Goal: Task Accomplishment & Management: Use online tool/utility

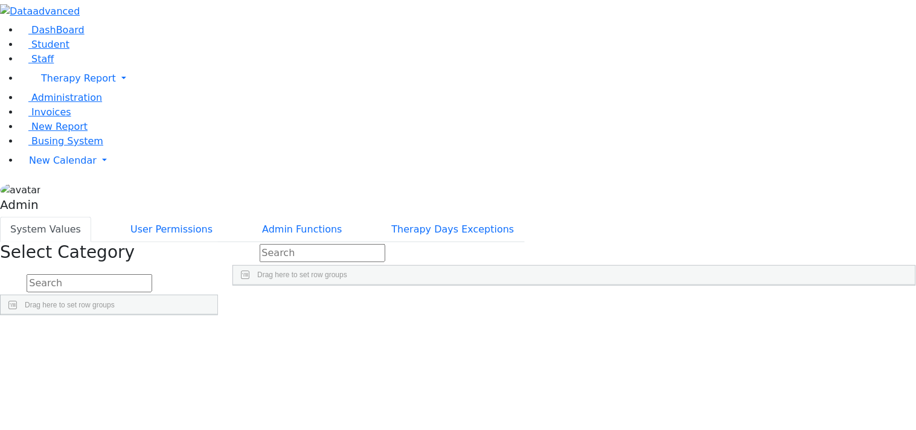
scroll to position [551, 0]
click at [41, 50] on link "Student" at bounding box center [44, 44] width 50 height 11
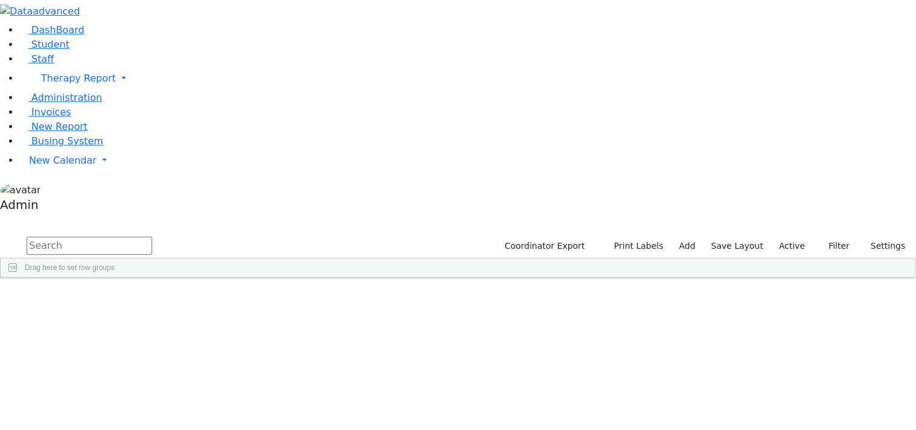
click at [905, 304] on span "Columns" at bounding box center [909, 318] width 8 height 28
click at [786, 362] on input "ParentFullName column toggle visibility (hidden)" at bounding box center [791, 367] width 10 height 10
checkbox input "true"
drag, startPoint x: 202, startPoint y: 94, endPoint x: 254, endPoint y: 94, distance: 51.9
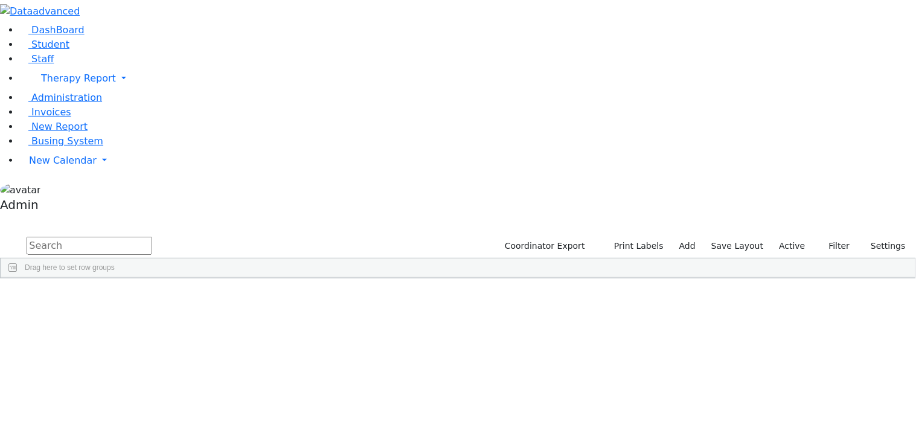
click at [114, 278] on div at bounding box center [111, 287] width 5 height 19
click at [656, 237] on button "Print Labels" at bounding box center [634, 246] width 69 height 19
checkbox input "true"
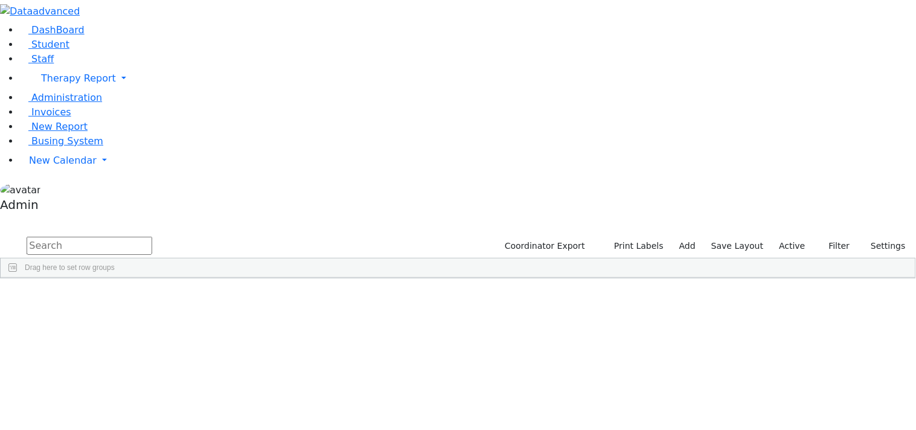
click at [152, 237] on input "text" at bounding box center [90, 246] width 126 height 18
type input "aa"
click at [629, 237] on button "Print Labels" at bounding box center [634, 246] width 69 height 19
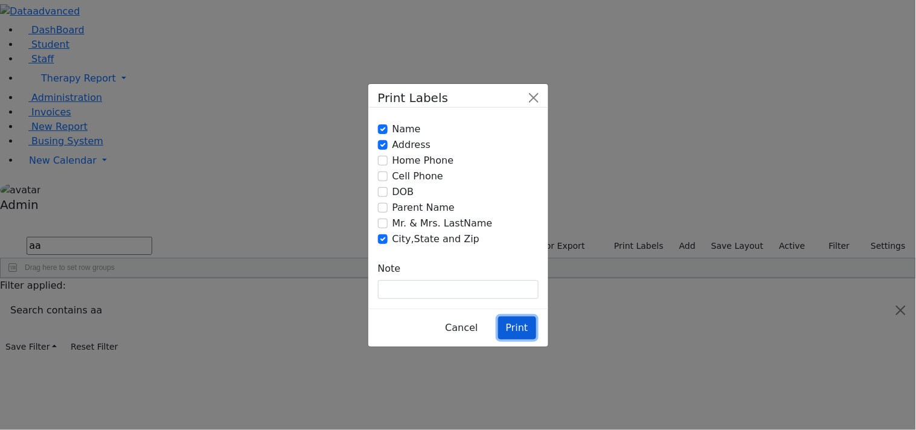
click at [514, 316] on button "Print" at bounding box center [517, 327] width 38 height 23
